Goal: Navigation & Orientation: Find specific page/section

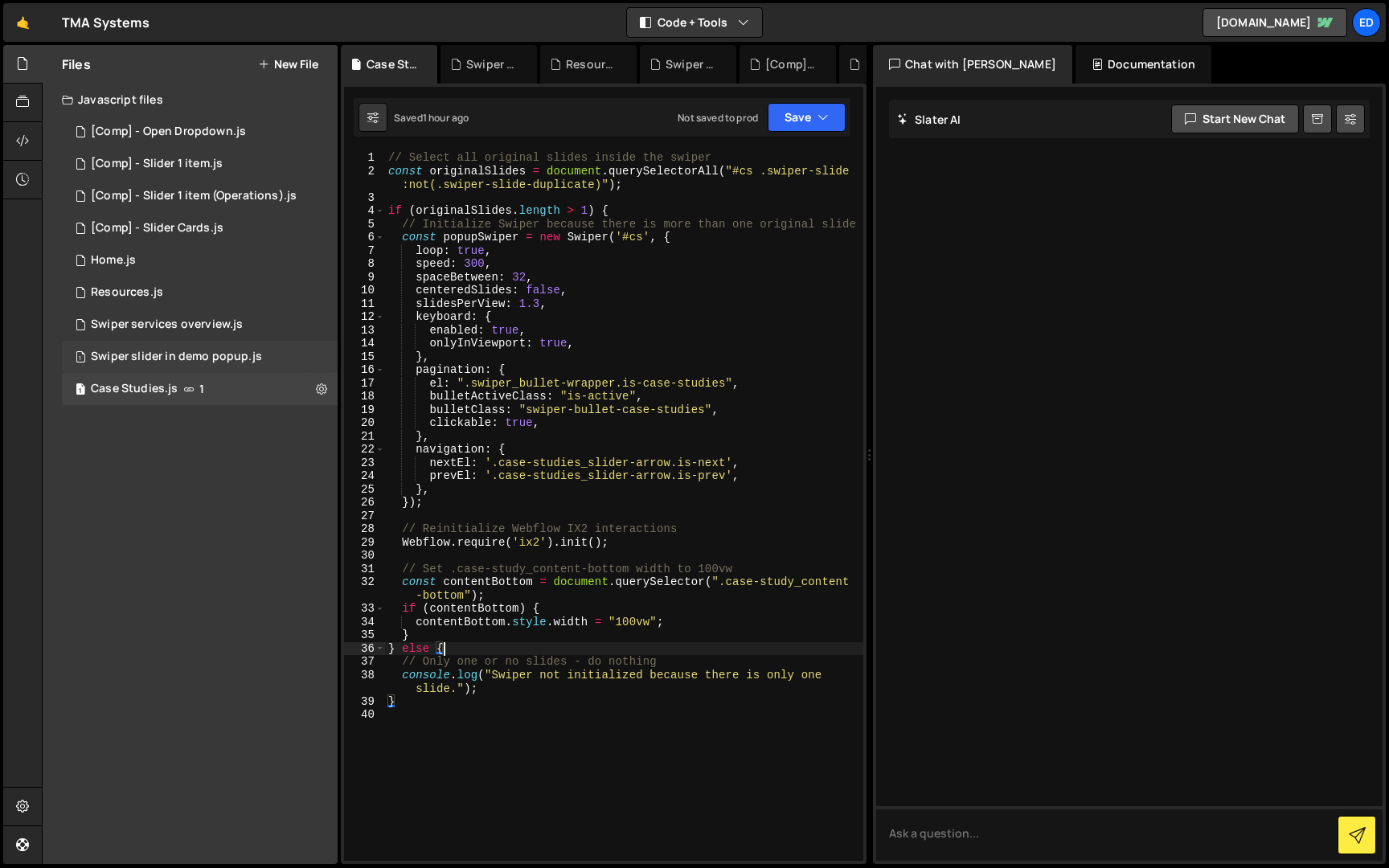
click at [139, 361] on div "Swiper slider in demo popup.js" at bounding box center [176, 356] width 171 height 15
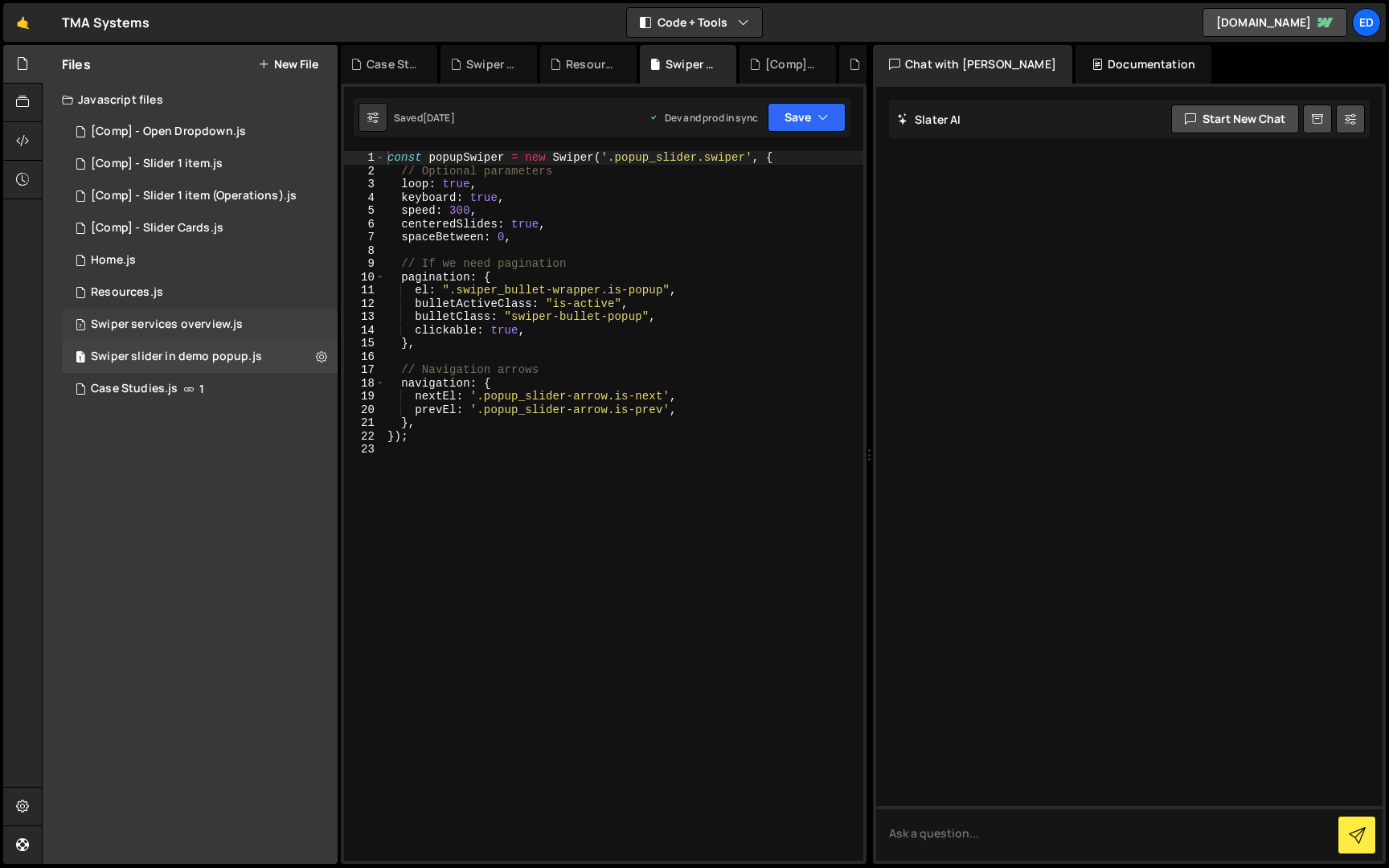
click at [146, 325] on div "Swiper services overview.js" at bounding box center [166, 325] width 151 height 15
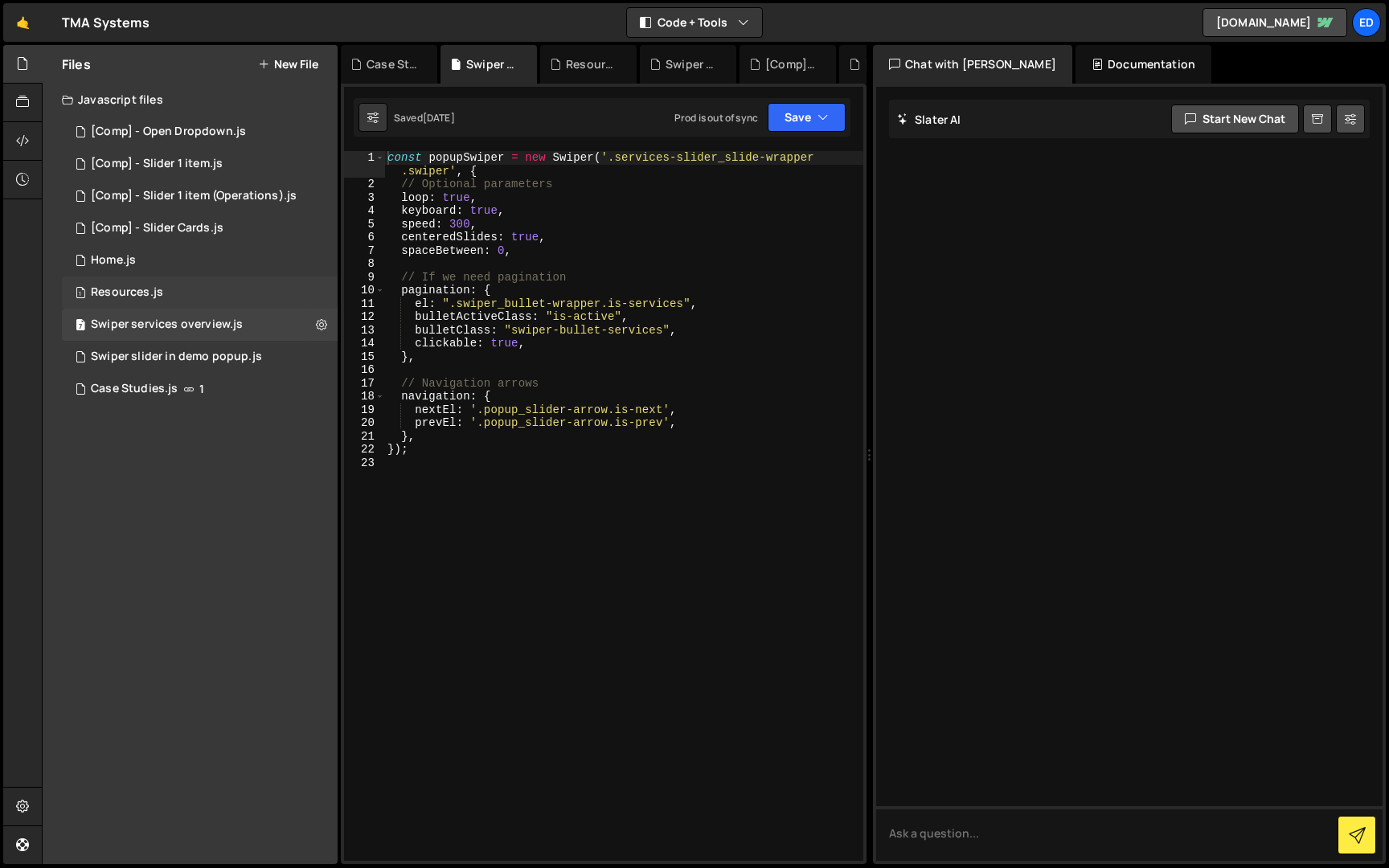
click at [144, 282] on div "1 Resources.js 0" at bounding box center [200, 292] width 275 height 32
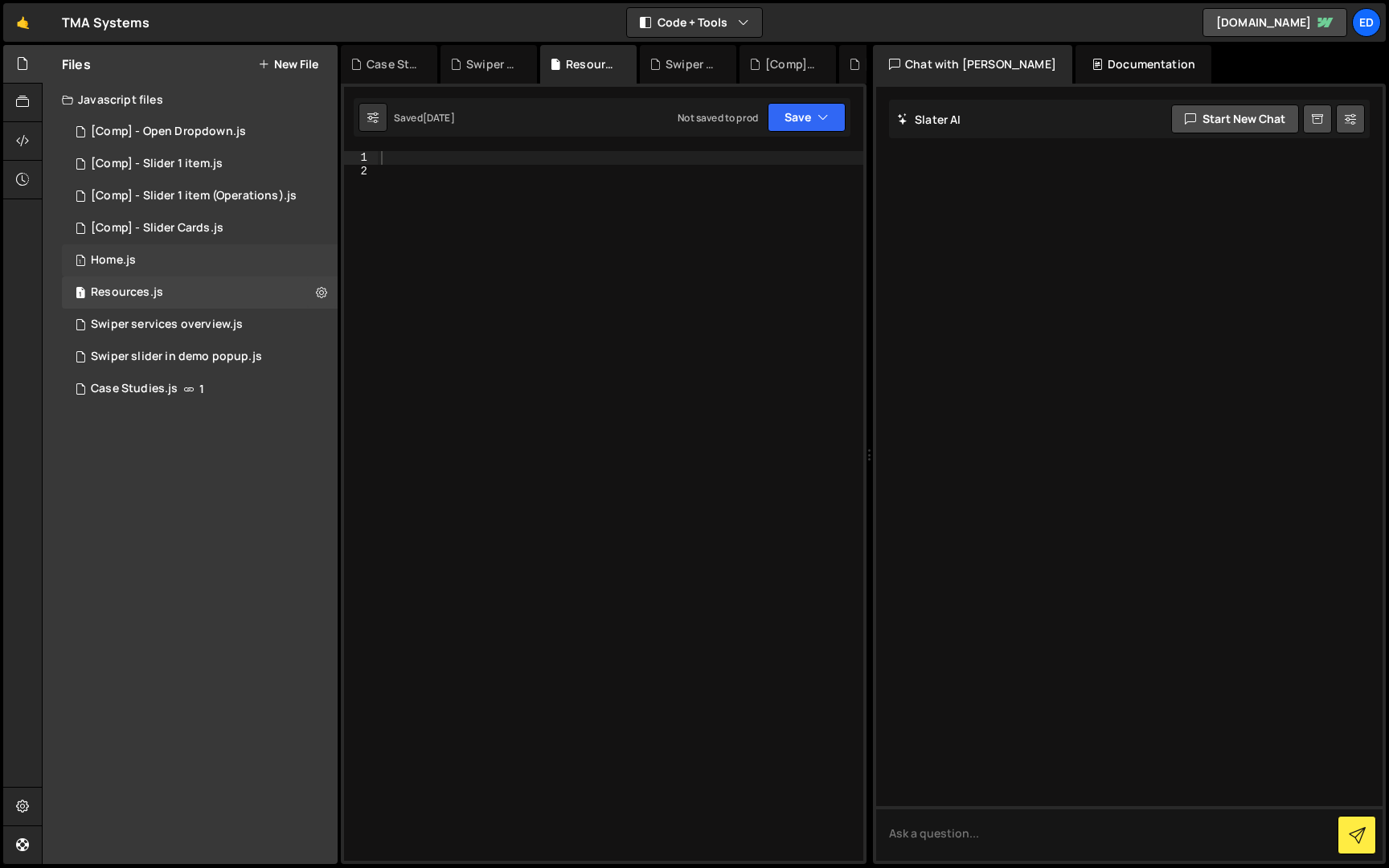
click at [139, 253] on div "1 Home.js 0" at bounding box center [200, 260] width 275 height 32
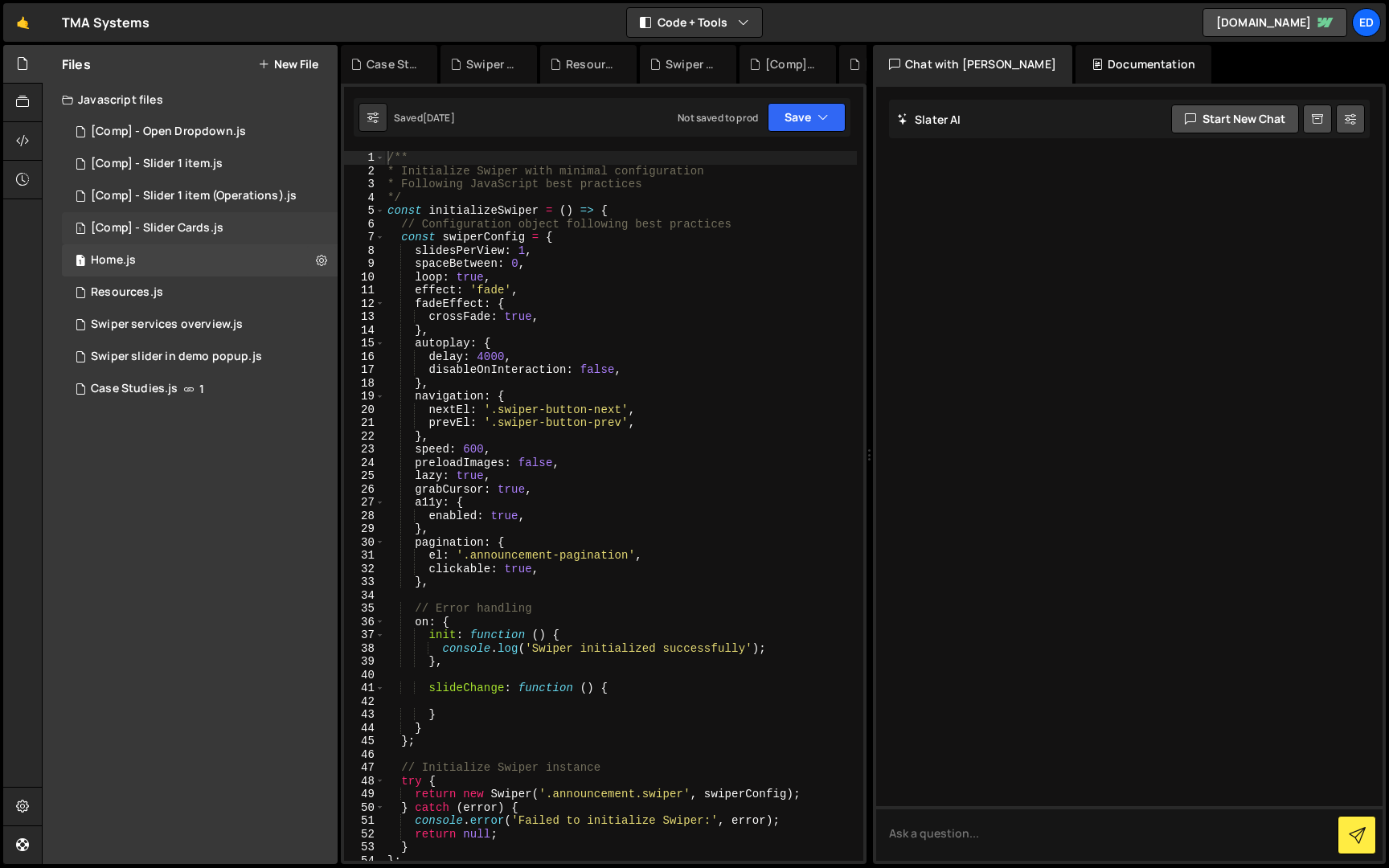
click at [139, 233] on div "[Comp] - Slider Cards.js" at bounding box center [157, 228] width 133 height 15
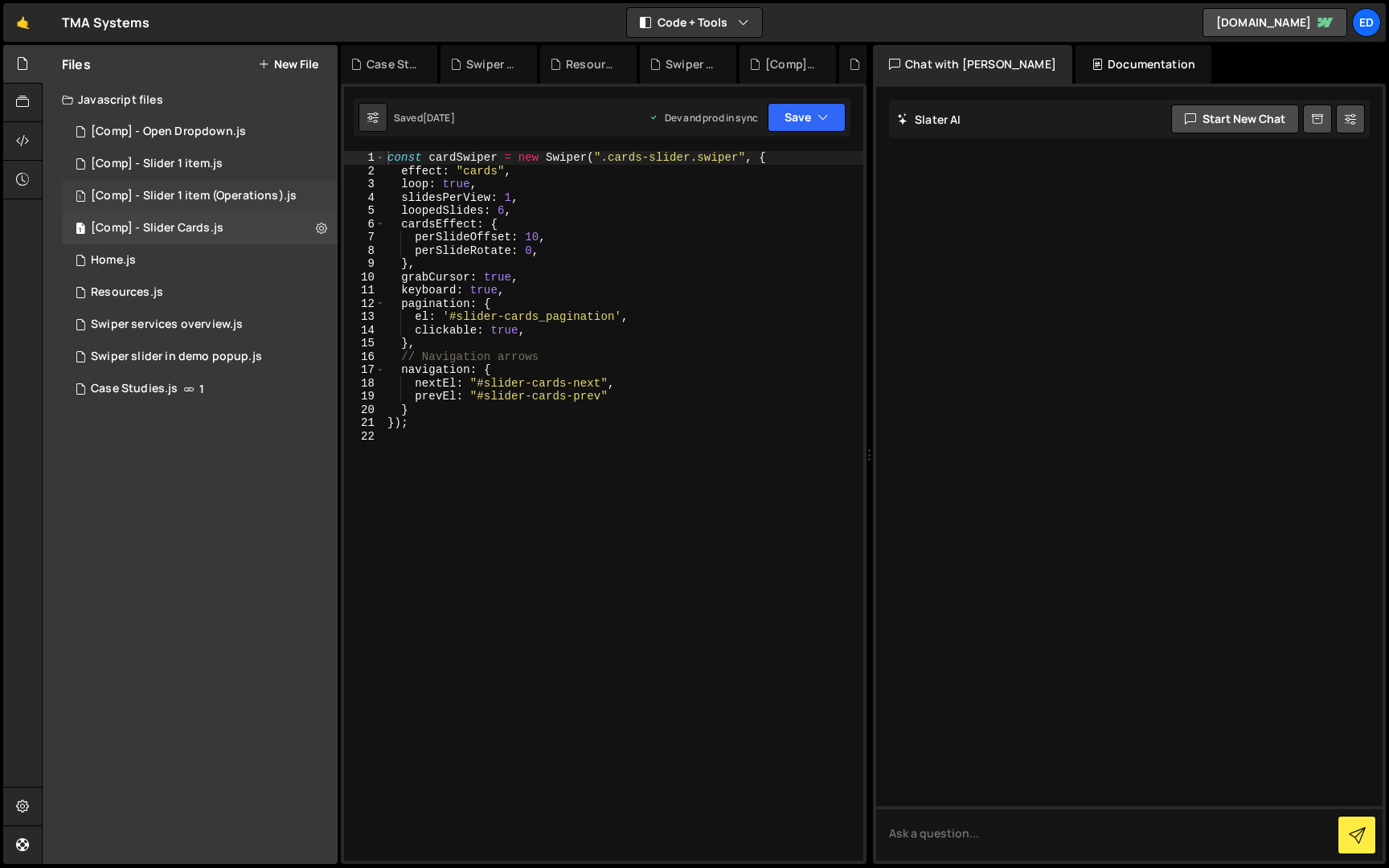
click at [148, 193] on div "[Comp] - Slider 1 item (Operations).js" at bounding box center [194, 196] width 206 height 15
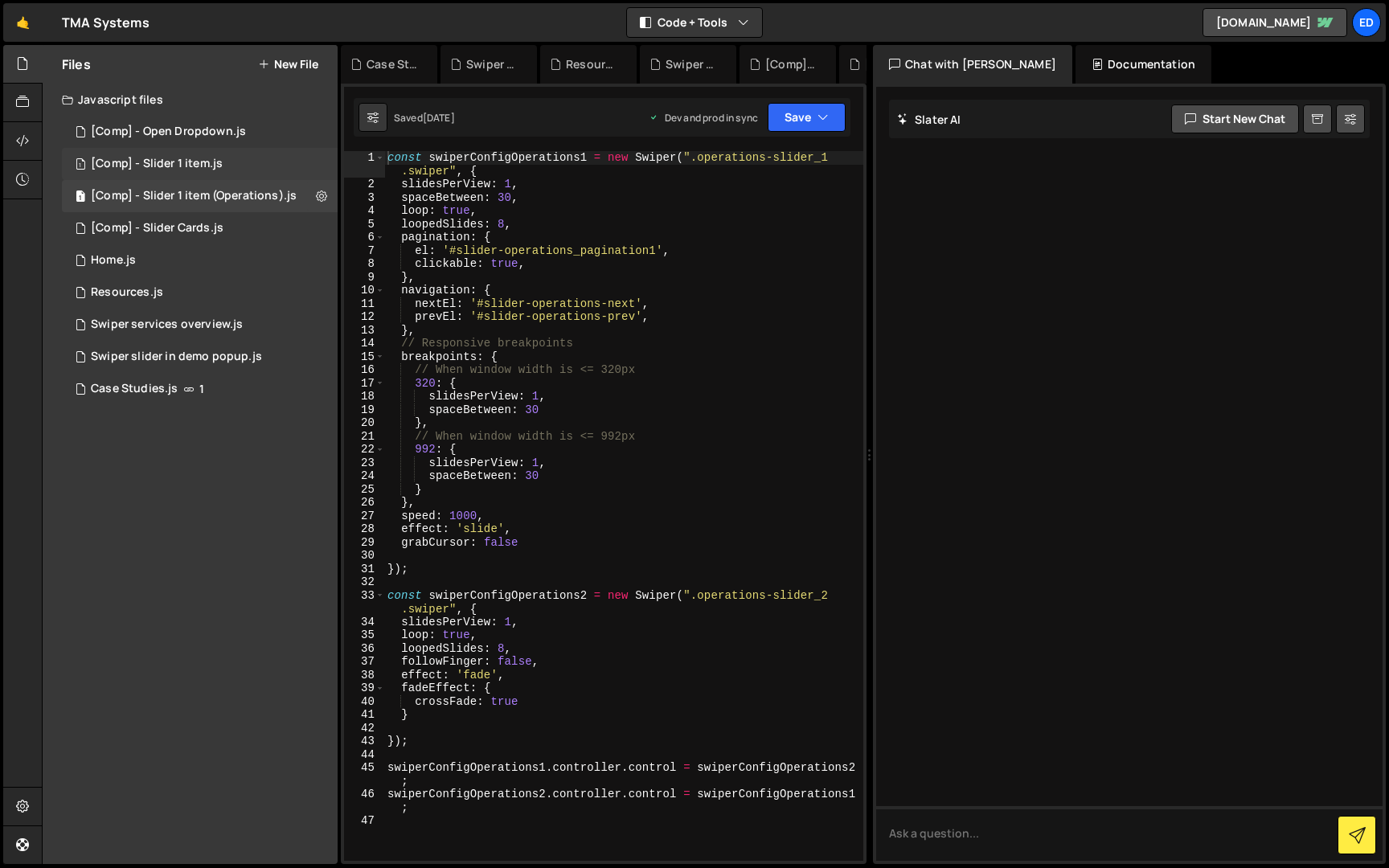
click at [149, 159] on div "[Comp] - Slider 1 item.js" at bounding box center [156, 163] width 132 height 15
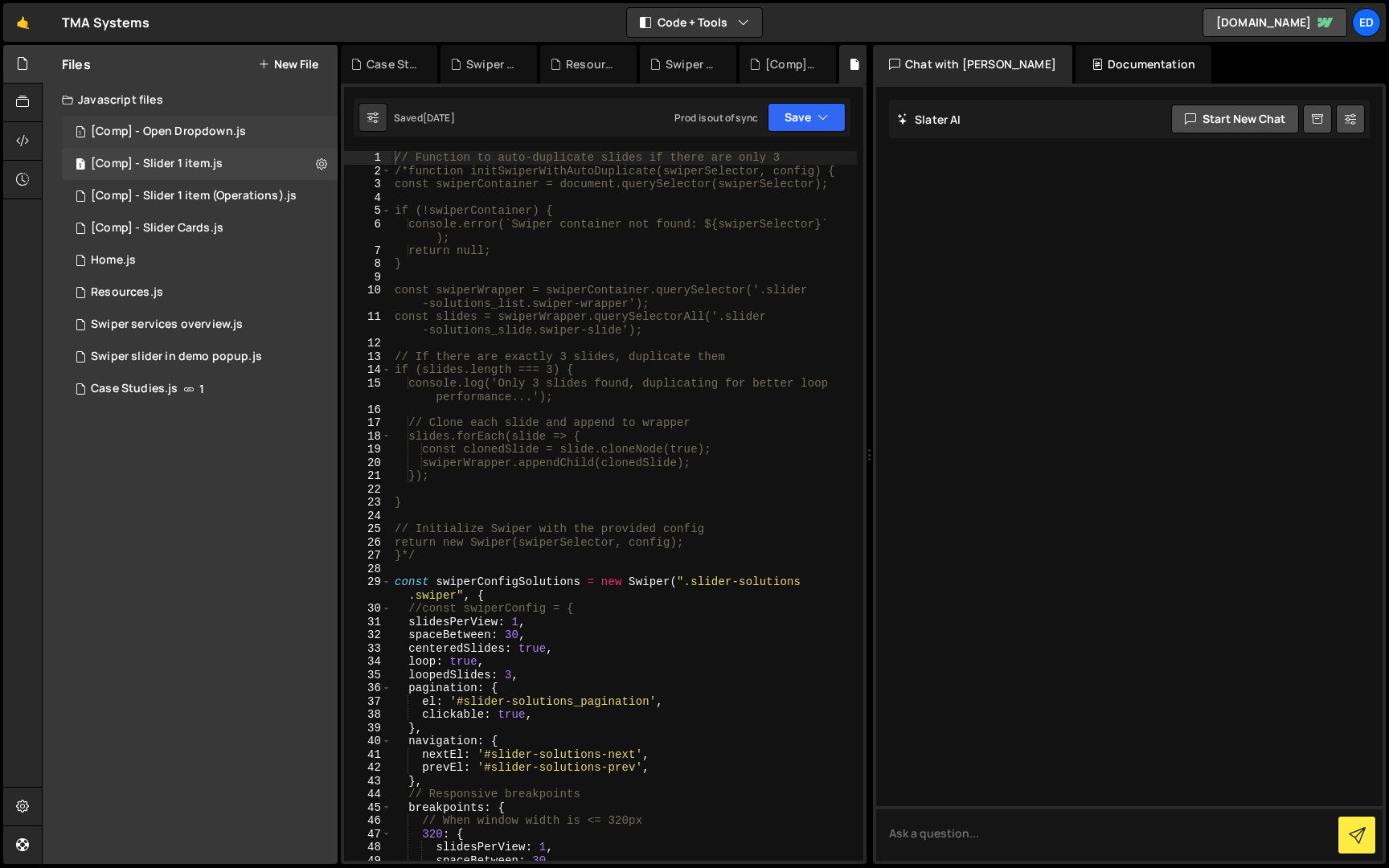
click at [150, 131] on div "[Comp] - Open Dropdown.js" at bounding box center [168, 132] width 155 height 15
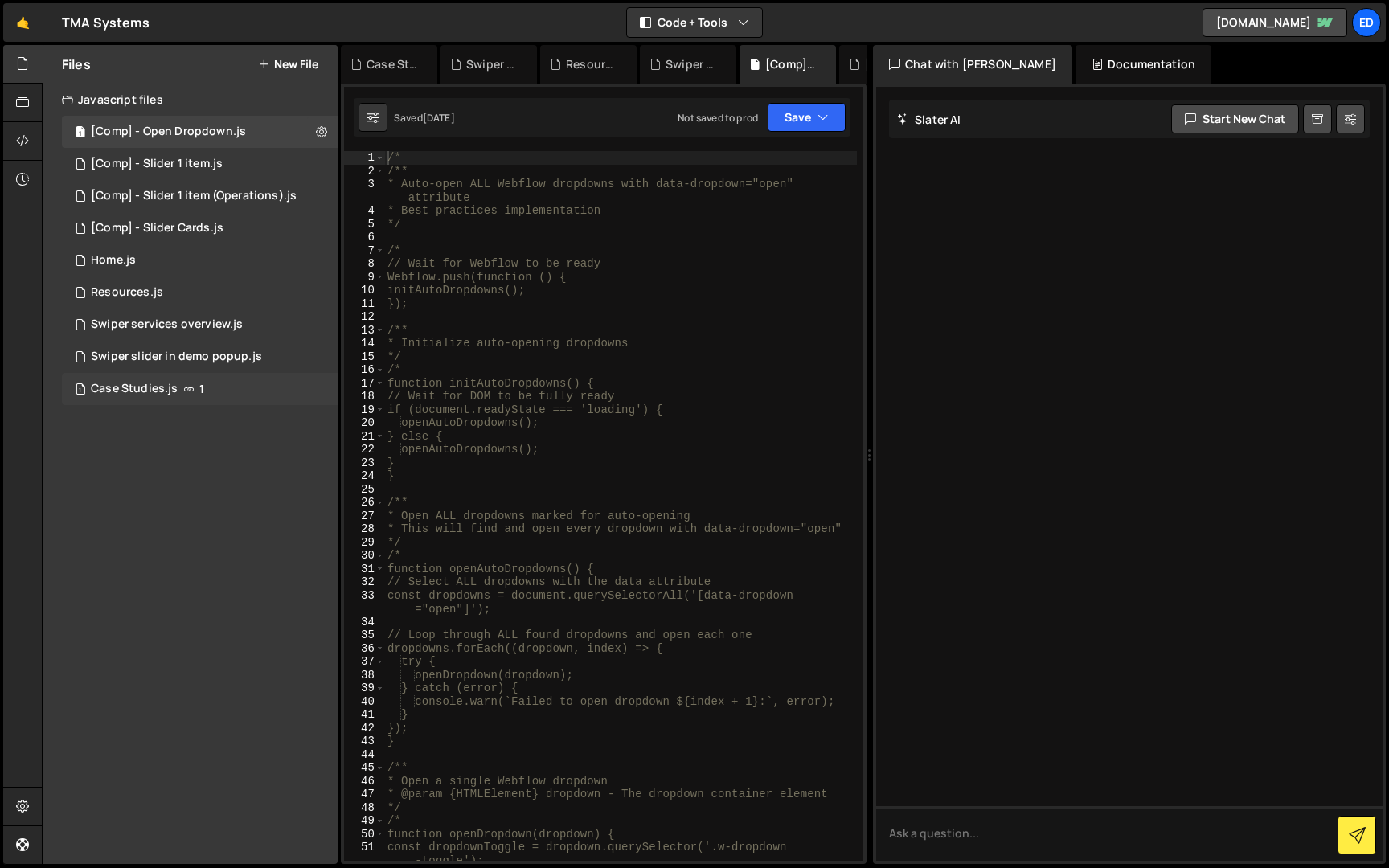
click at [152, 373] on div "1 Case Studies.js 1" at bounding box center [200, 389] width 275 height 32
